Goal: Communication & Community: Share content

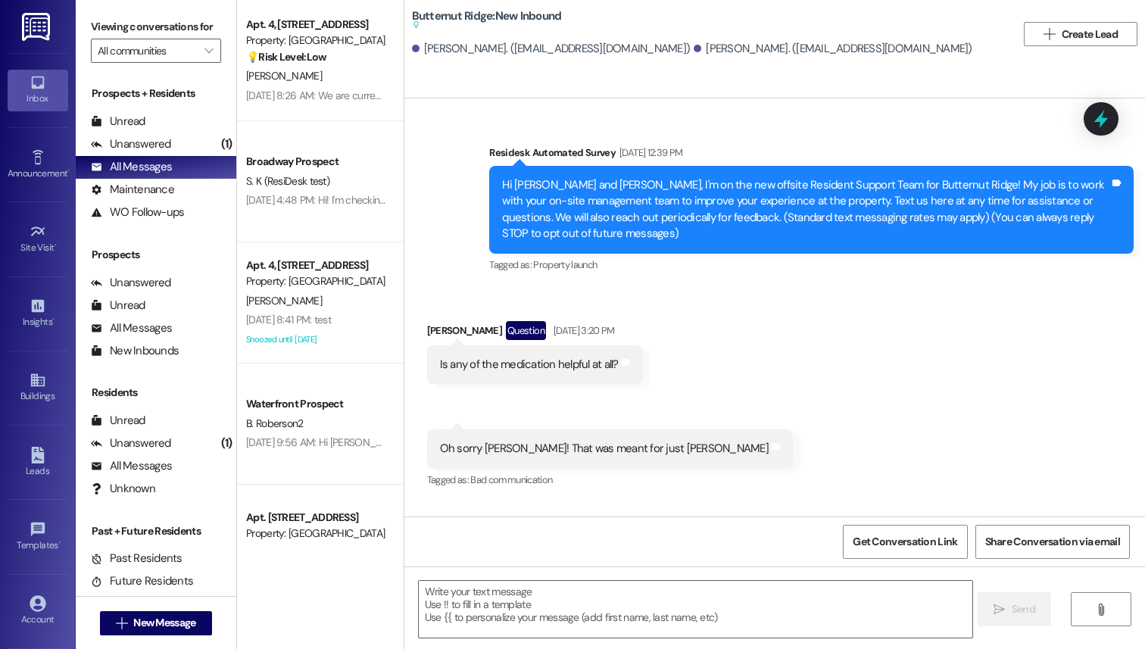
scroll to position [1694, 0]
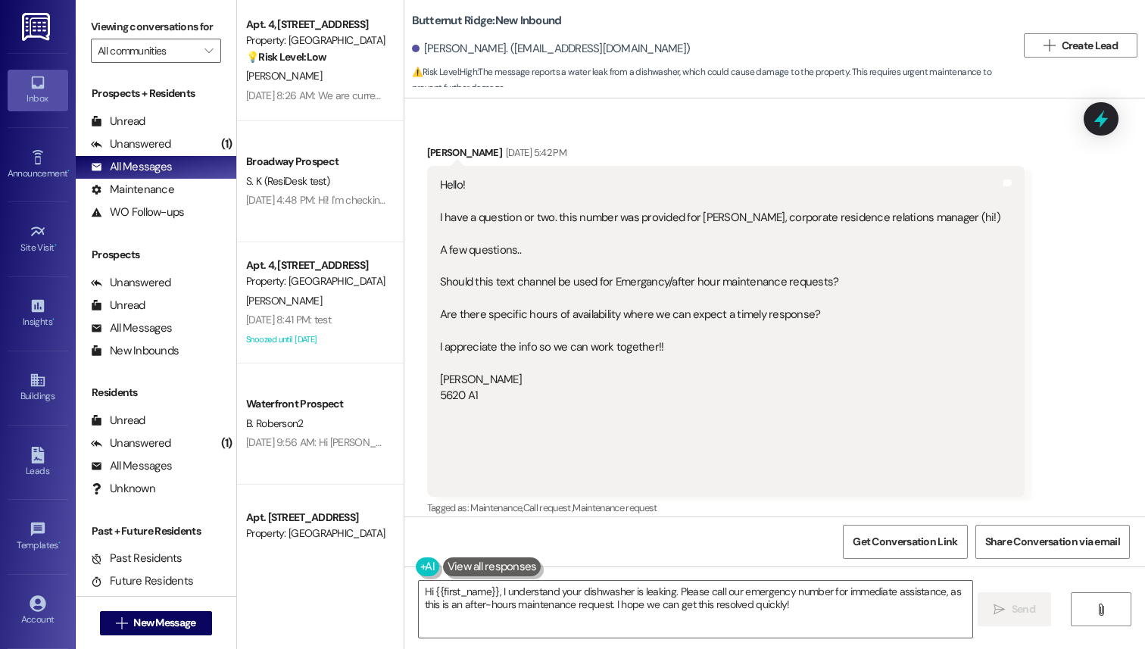
scroll to position [1695, 0]
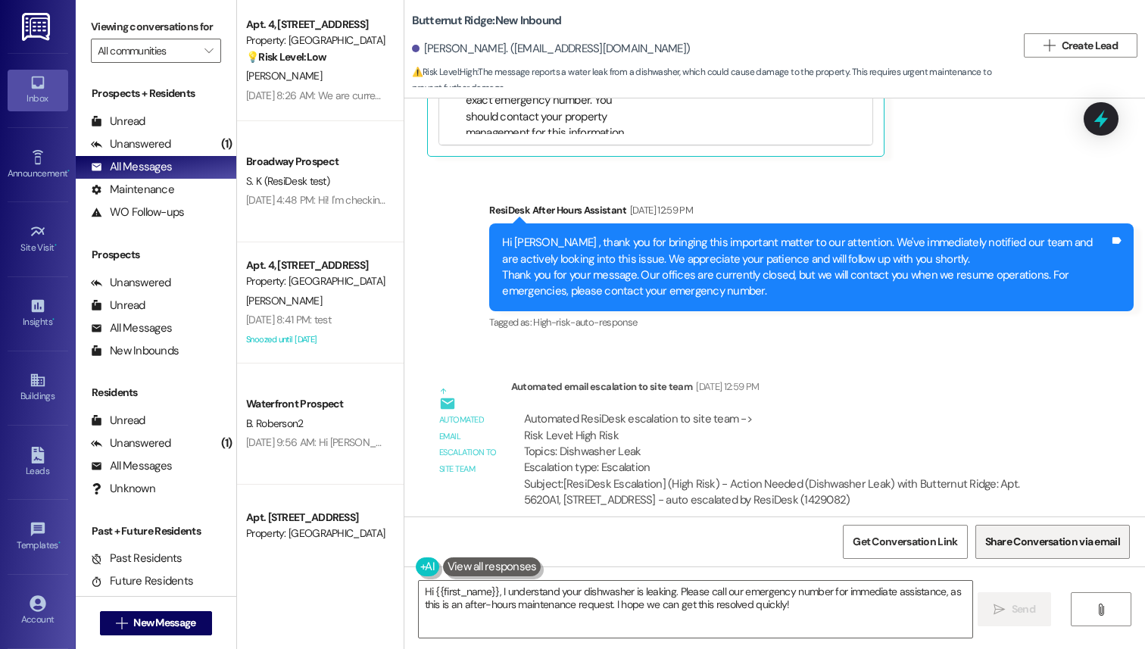
click at [1008, 549] on span "Share Conversation via email" at bounding box center [1052, 542] width 135 height 16
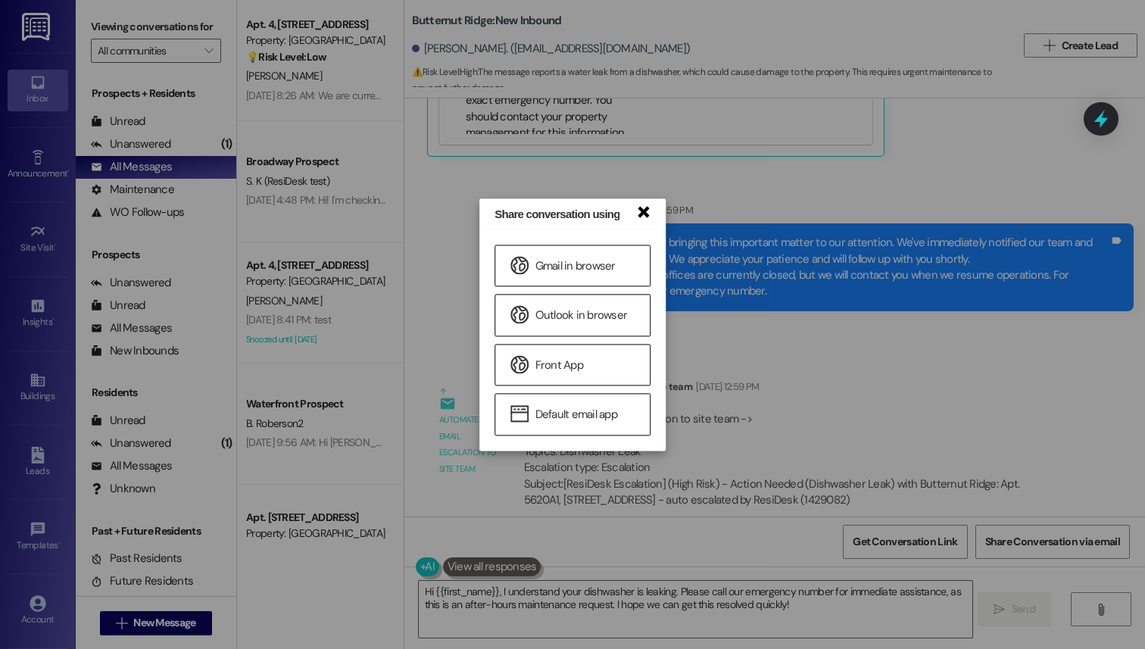
click at [647, 219] on link "×" at bounding box center [642, 211] width 15 height 16
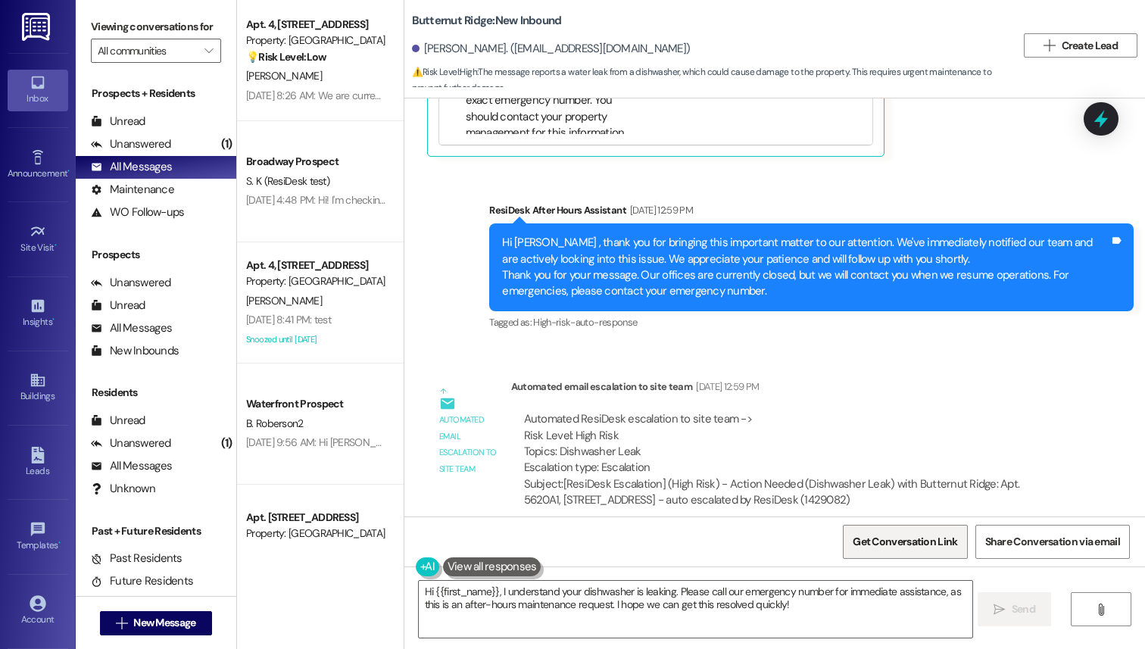
click at [902, 543] on span "Get Conversation Link" at bounding box center [905, 542] width 104 height 16
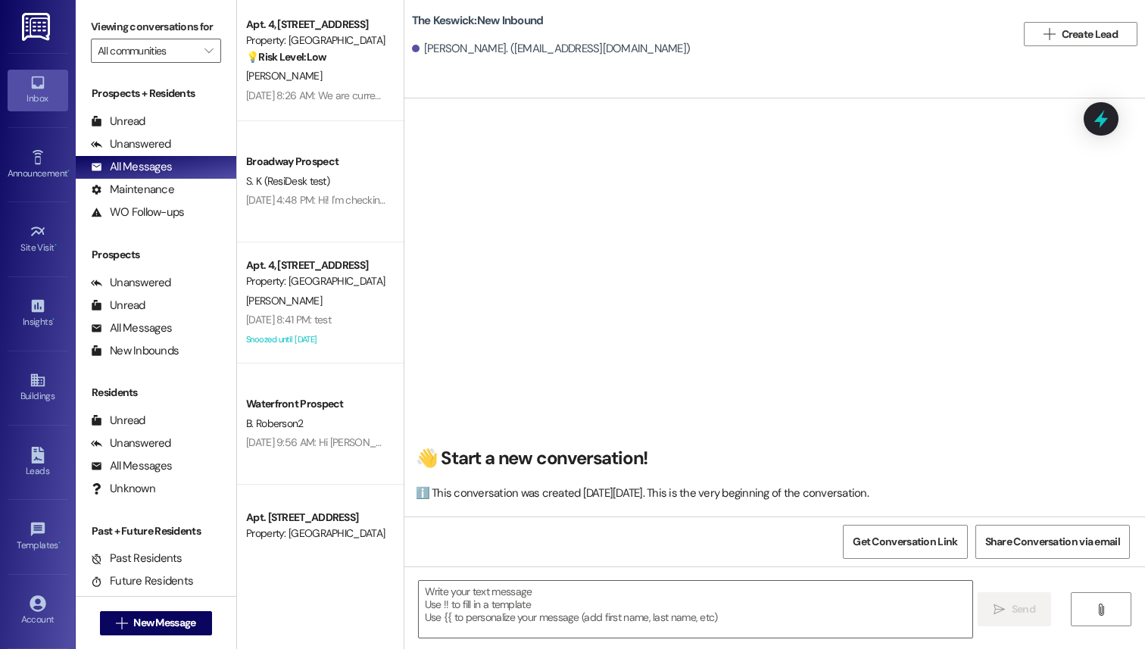
type textarea "Fetching suggested responses. Please feel free to read through the conversation…"
